Goal: Task Accomplishment & Management: Use online tool/utility

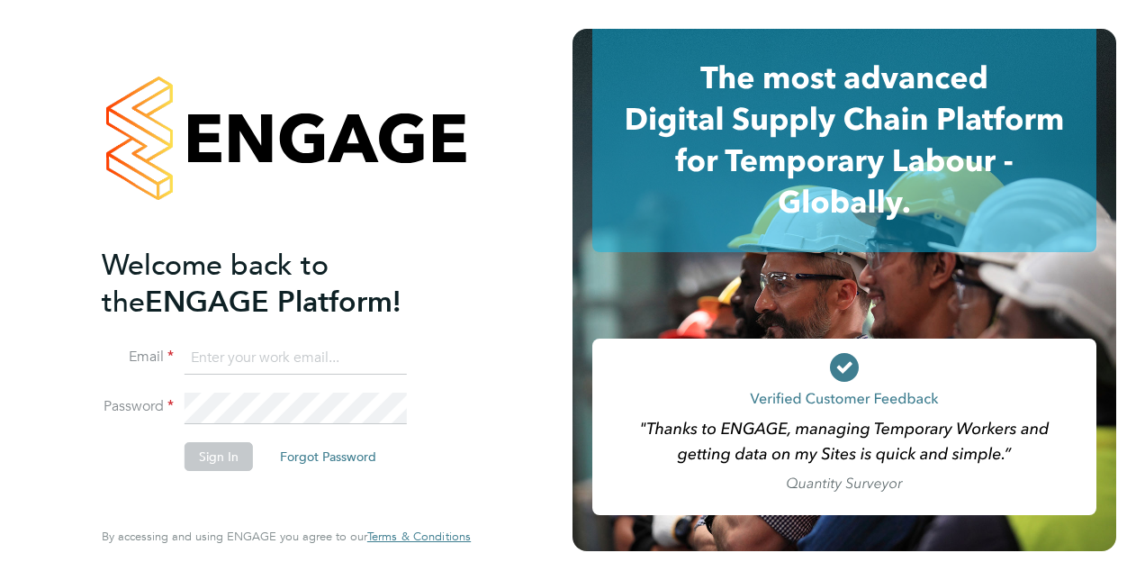
type input "[PERSON_NAME][EMAIL_ADDRESS][PERSON_NAME][DOMAIN_NAME]"
click at [225, 454] on button "Sign In" at bounding box center [218, 456] width 68 height 29
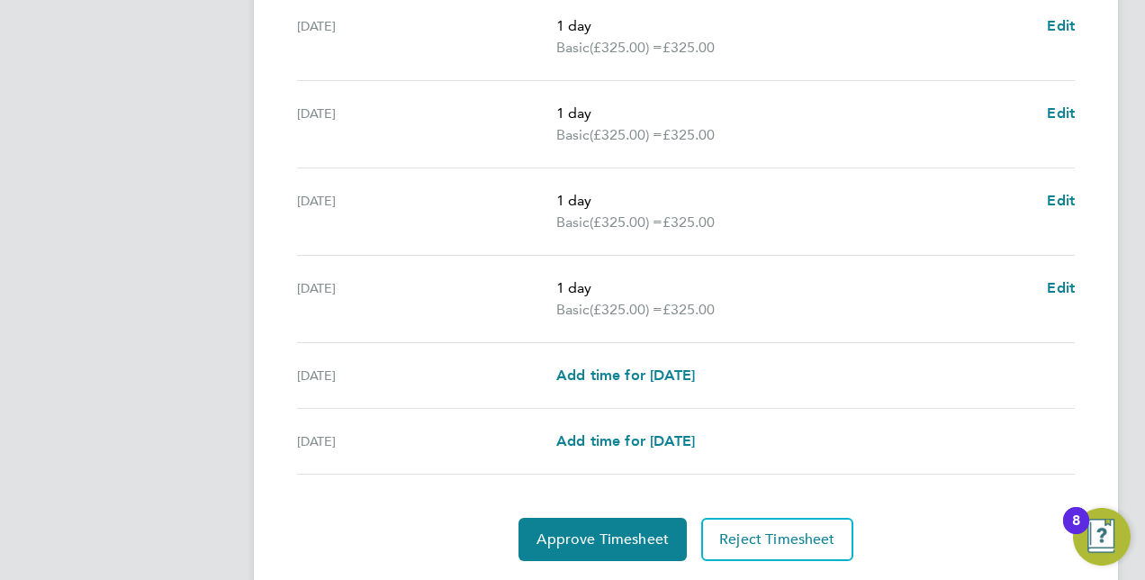
scroll to position [732, 0]
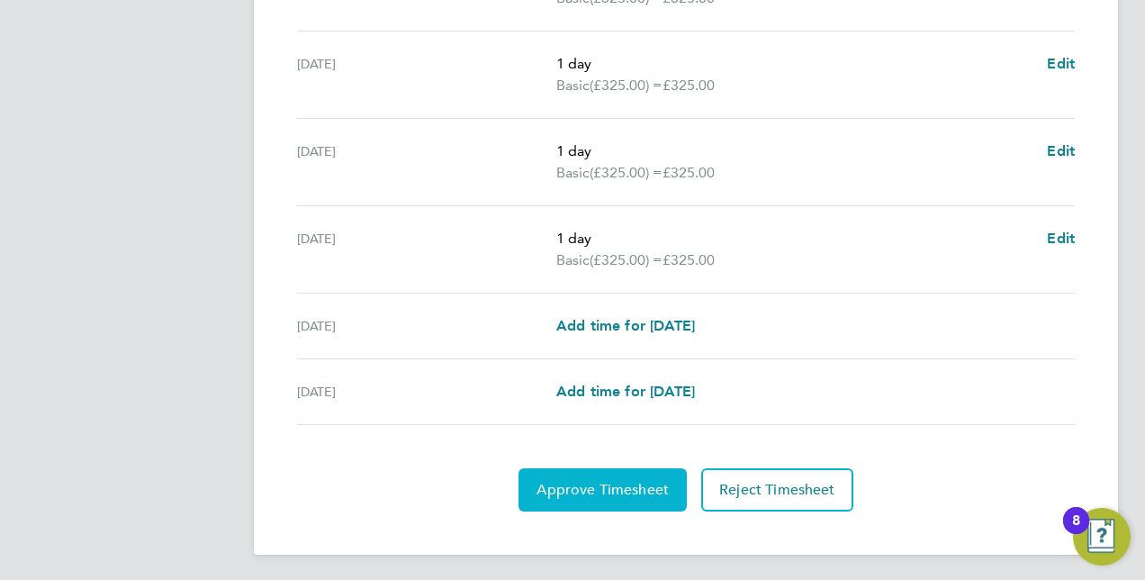
click at [574, 488] on span "Approve Timesheet" at bounding box center [602, 490] width 132 height 18
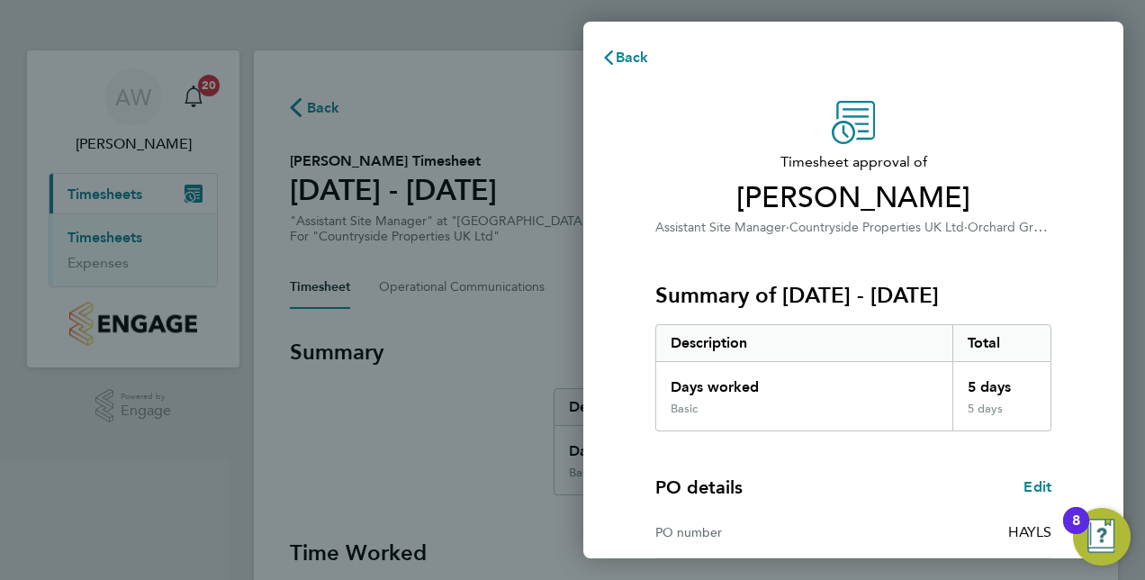
click at [859, 306] on h3 "Summary of 15 - 21 Sep 2025" at bounding box center [853, 295] width 396 height 29
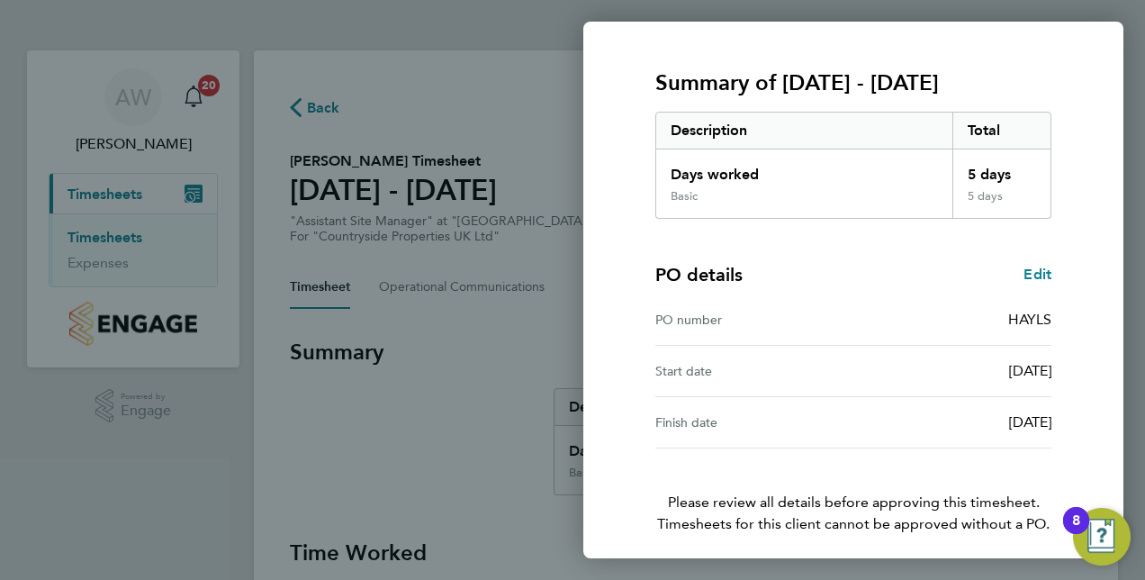
scroll to position [281, 0]
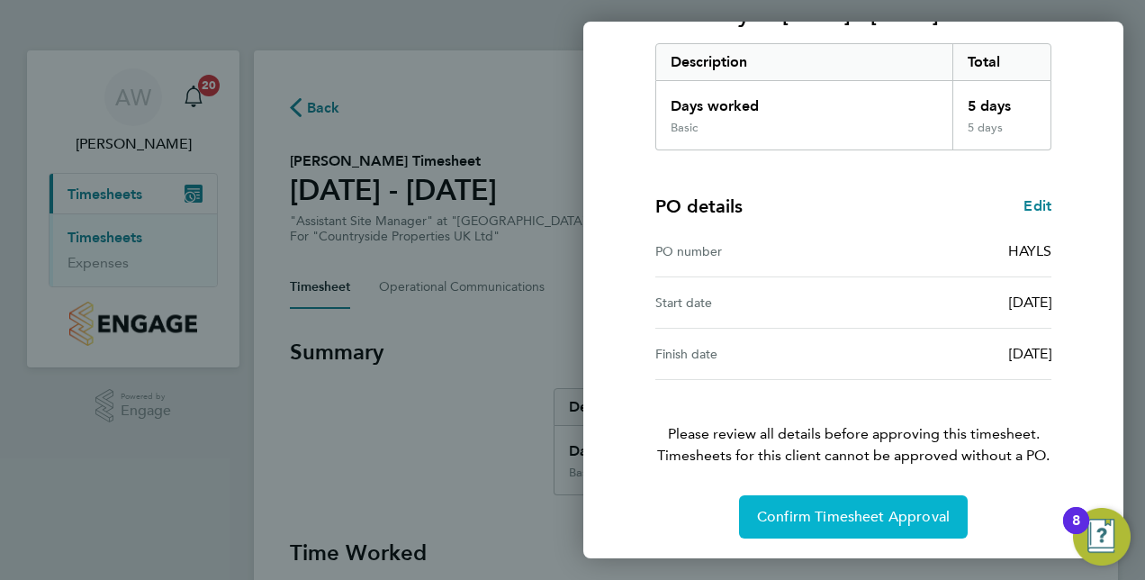
click at [858, 522] on span "Confirm Timesheet Approval" at bounding box center [853, 517] width 193 height 18
